Goal: Find specific page/section: Find specific page/section

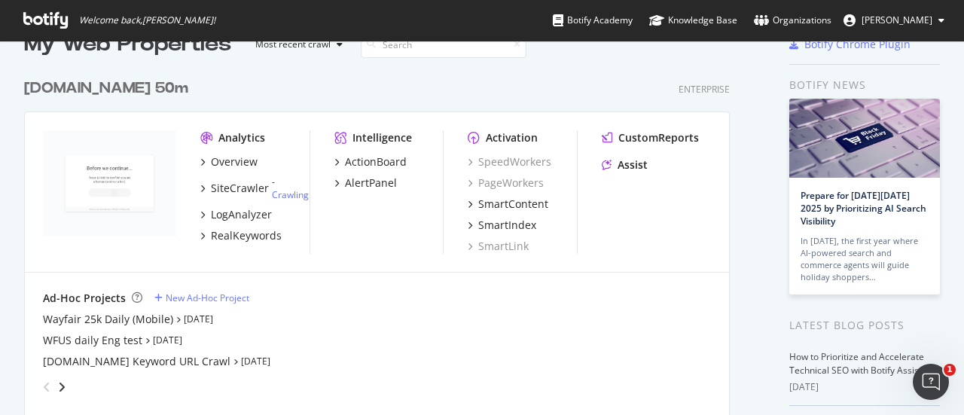
scroll to position [35, 0]
click at [136, 90] on div "[DOMAIN_NAME] 50m" at bounding box center [106, 89] width 164 height 22
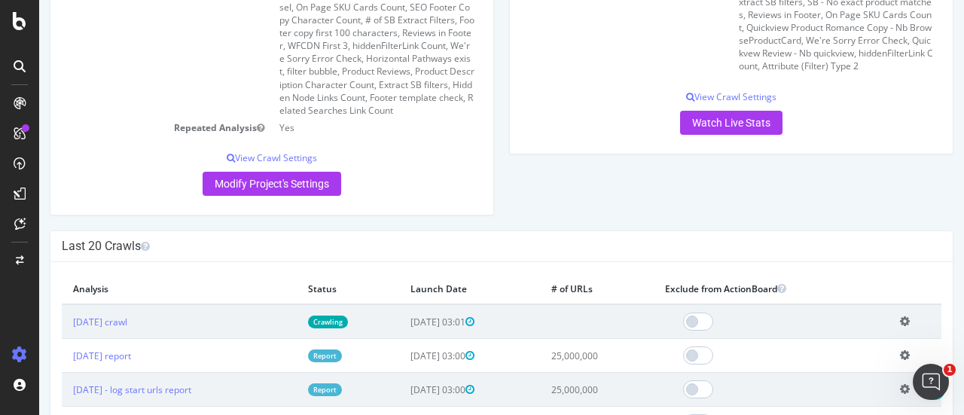
scroll to position [417, 0]
